Goal: Information Seeking & Learning: Find contact information

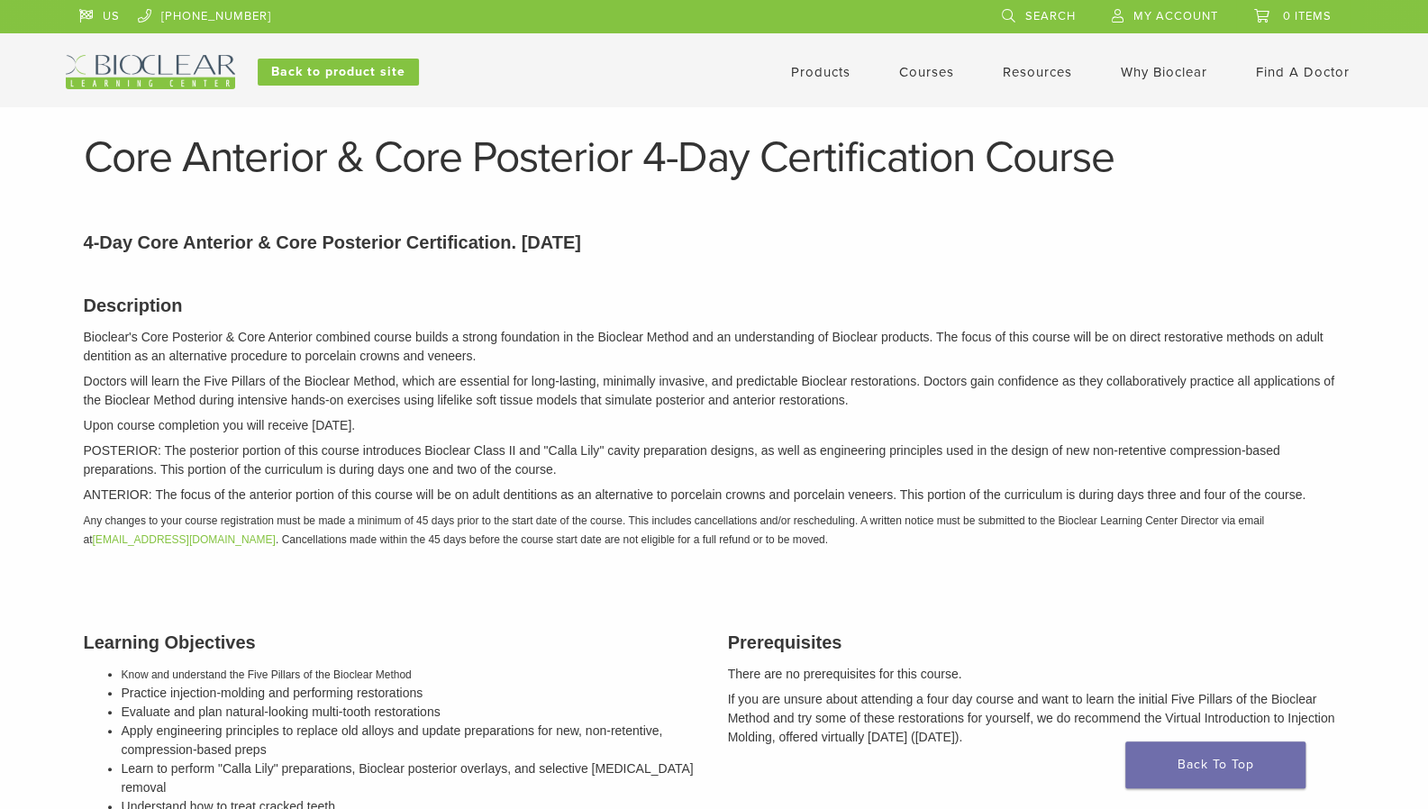
click at [1131, 69] on link "Why Bioclear" at bounding box center [1163, 72] width 86 height 16
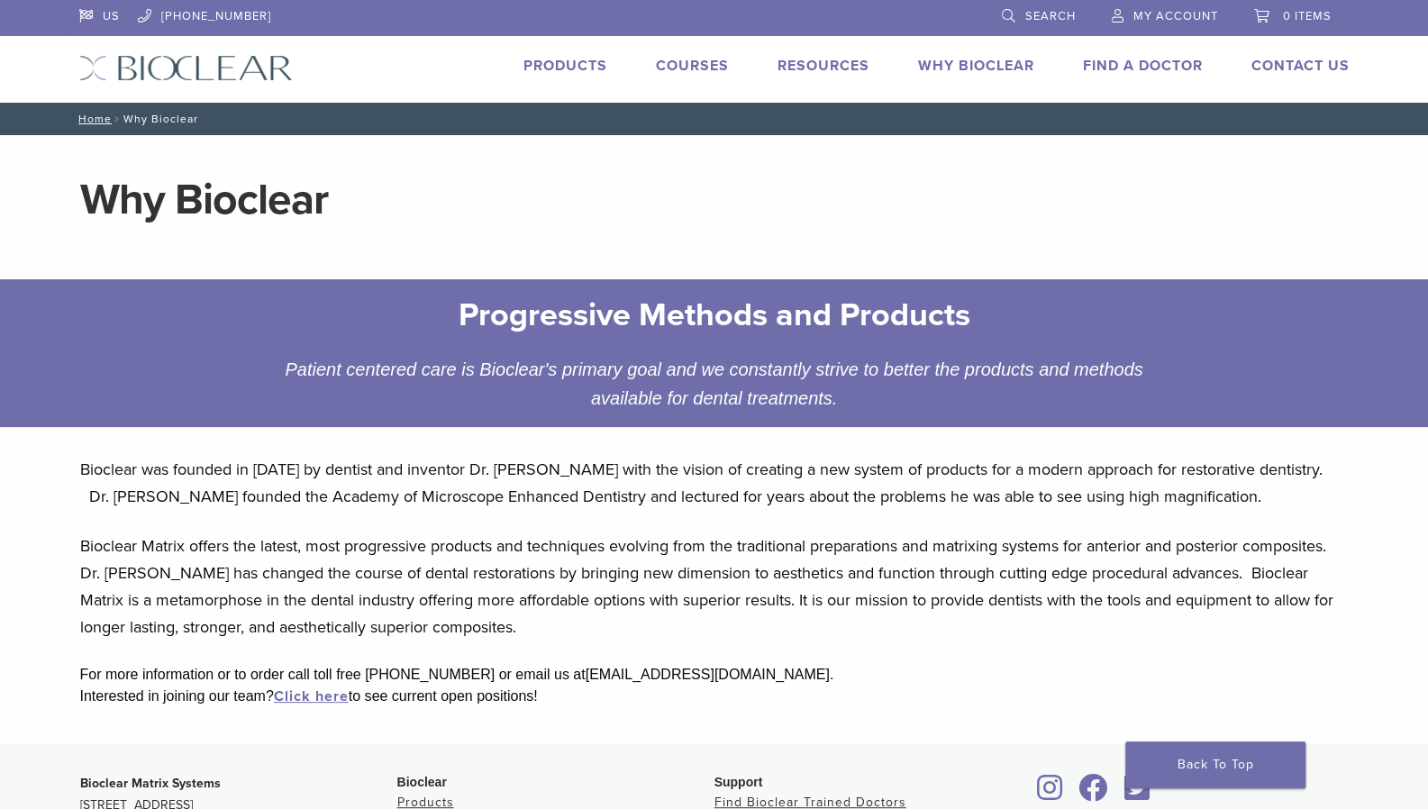
click at [1105, 68] on link "Find A Doctor" at bounding box center [1143, 66] width 120 height 18
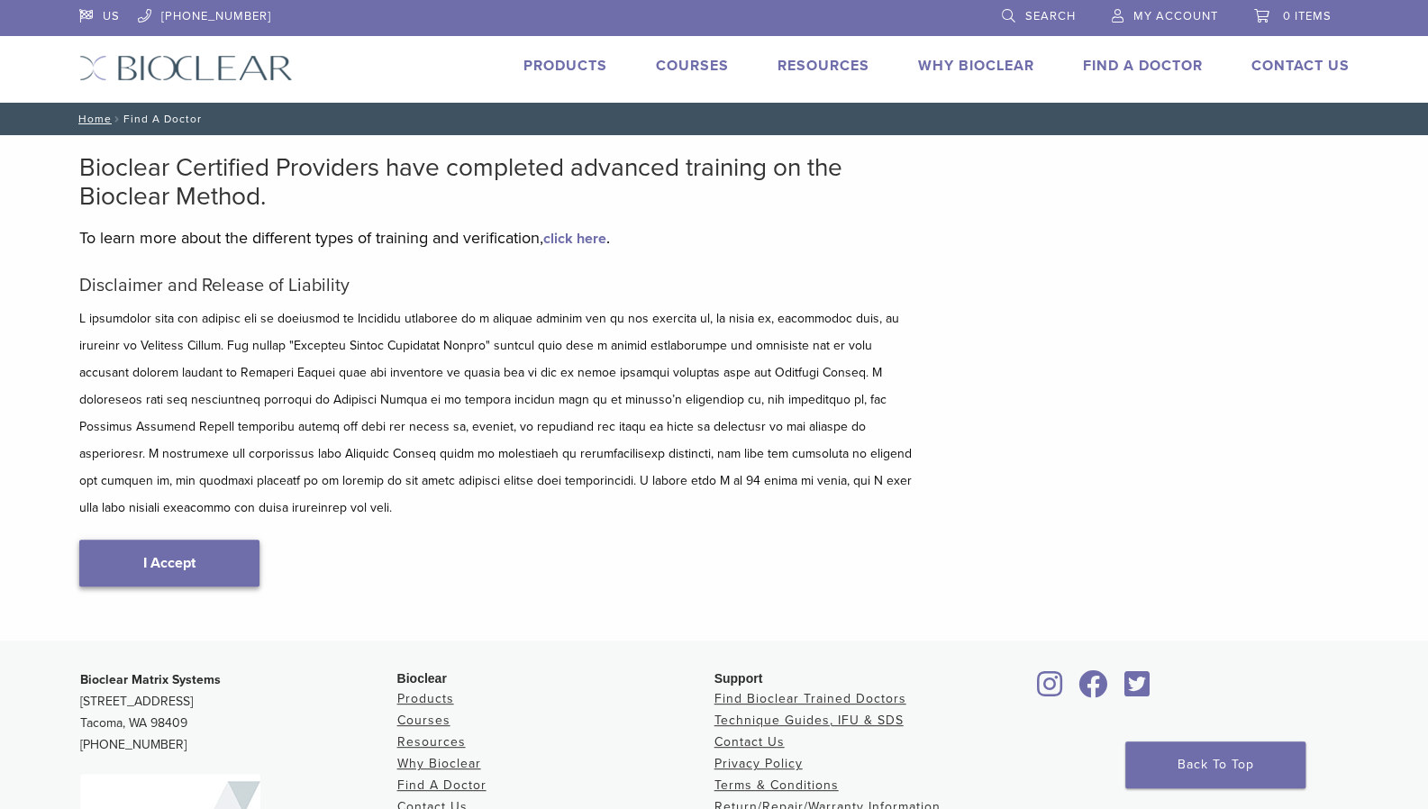
click at [144, 543] on link "I Accept" at bounding box center [169, 562] width 180 height 47
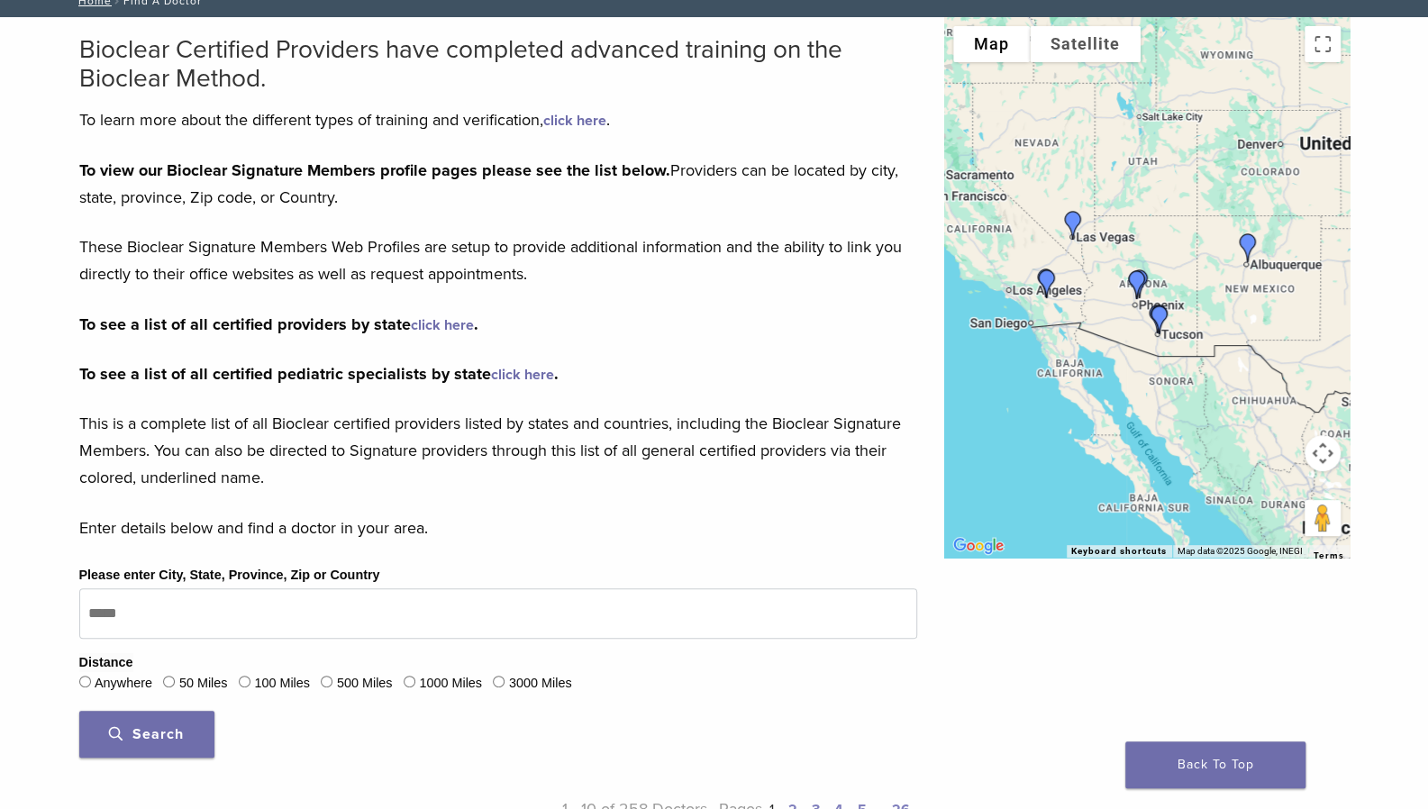
scroll to position [130, 0]
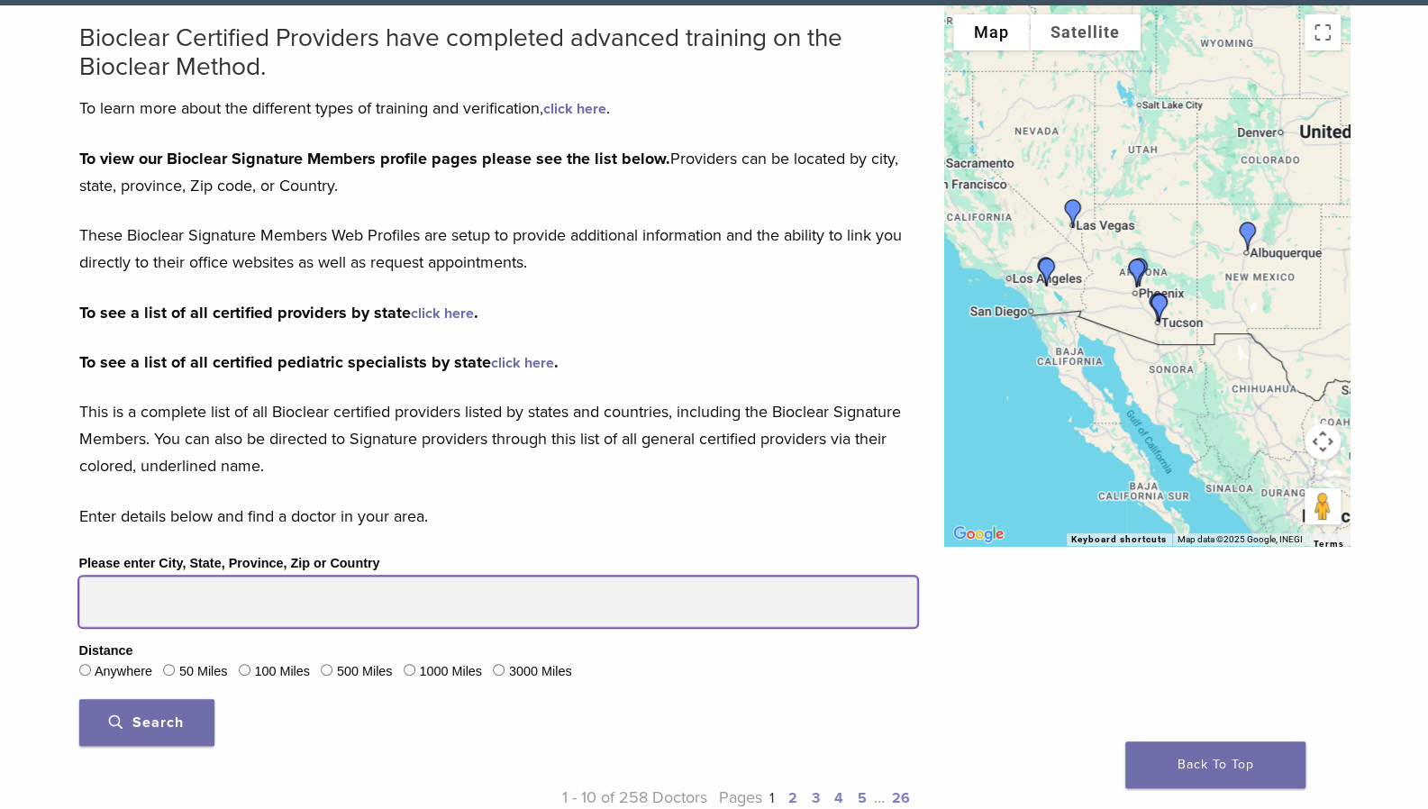
click at [128, 604] on input "Please enter City, State, Province, Zip or Country" at bounding box center [498, 601] width 838 height 50
type input "*****"
click at [79, 699] on button "Search" at bounding box center [146, 722] width 135 height 47
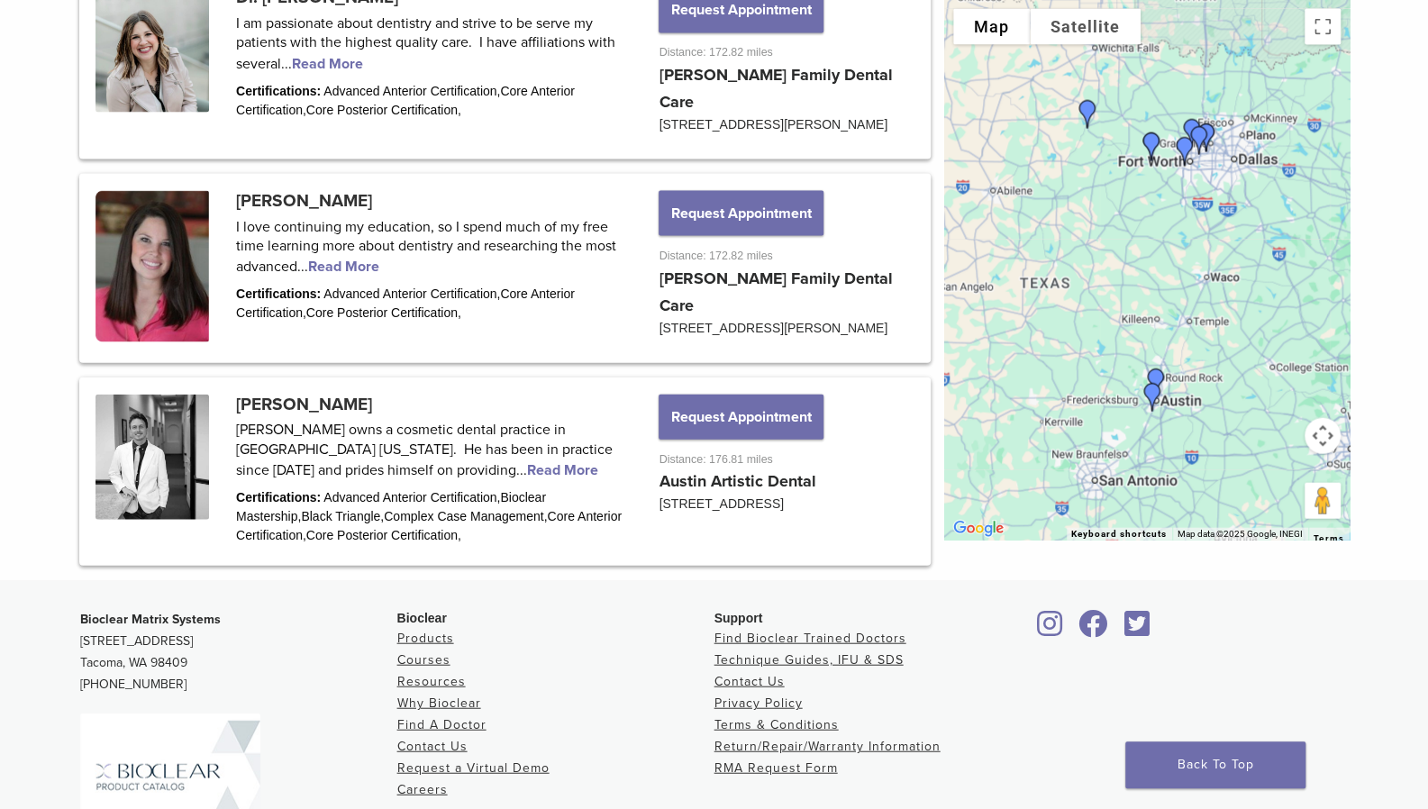
scroll to position [2360, 0]
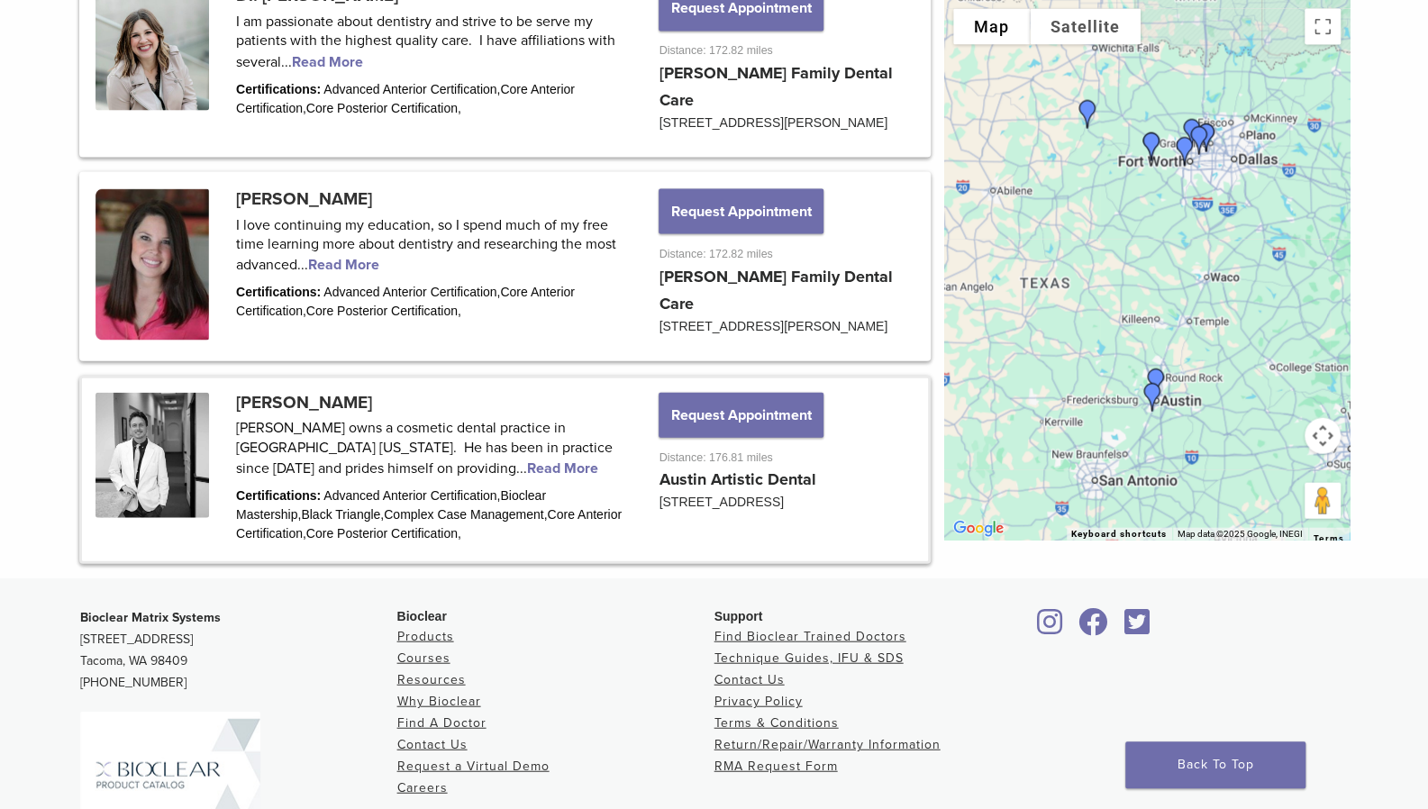
click at [337, 487] on link at bounding box center [505, 469] width 846 height 183
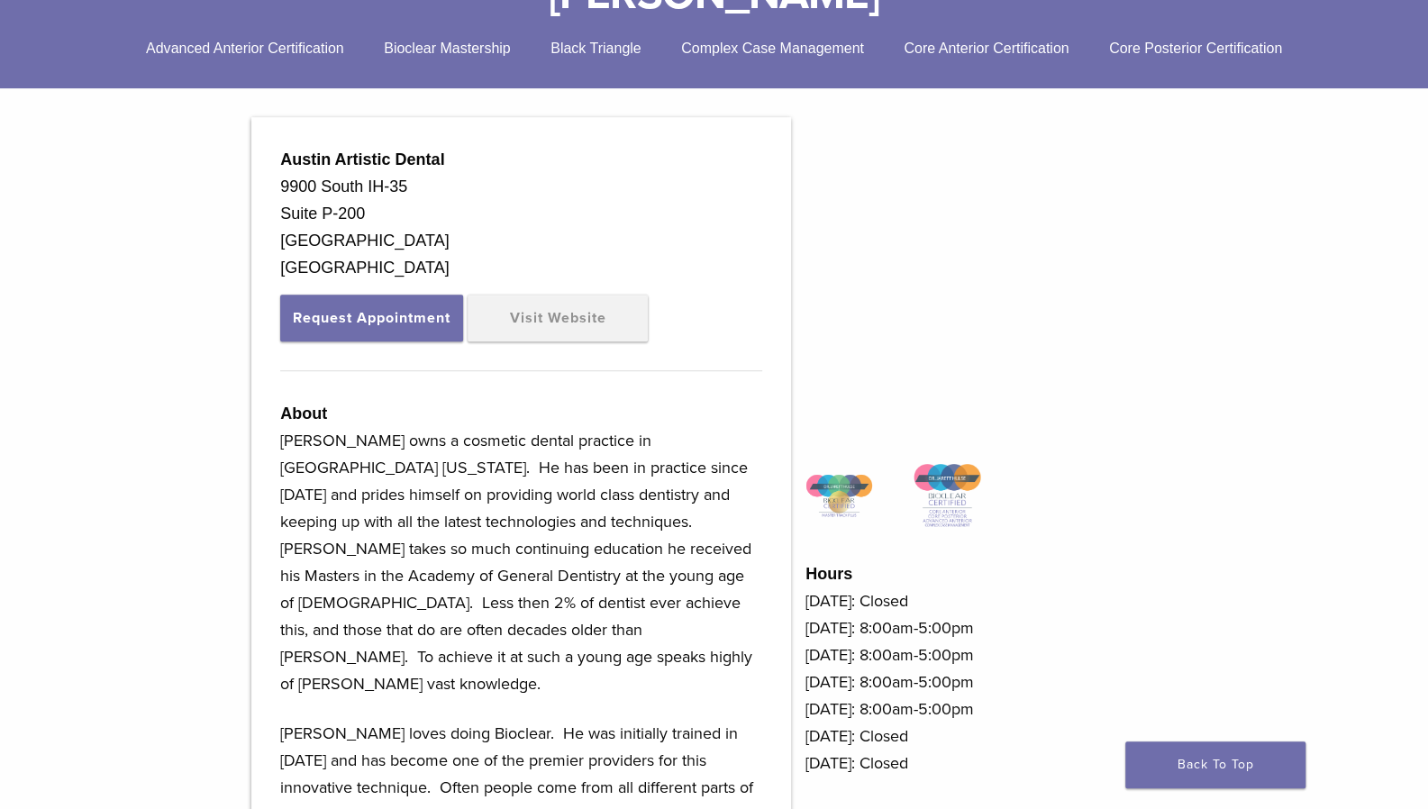
scroll to position [495, 0]
